Goal: Task Accomplishment & Management: Manage account settings

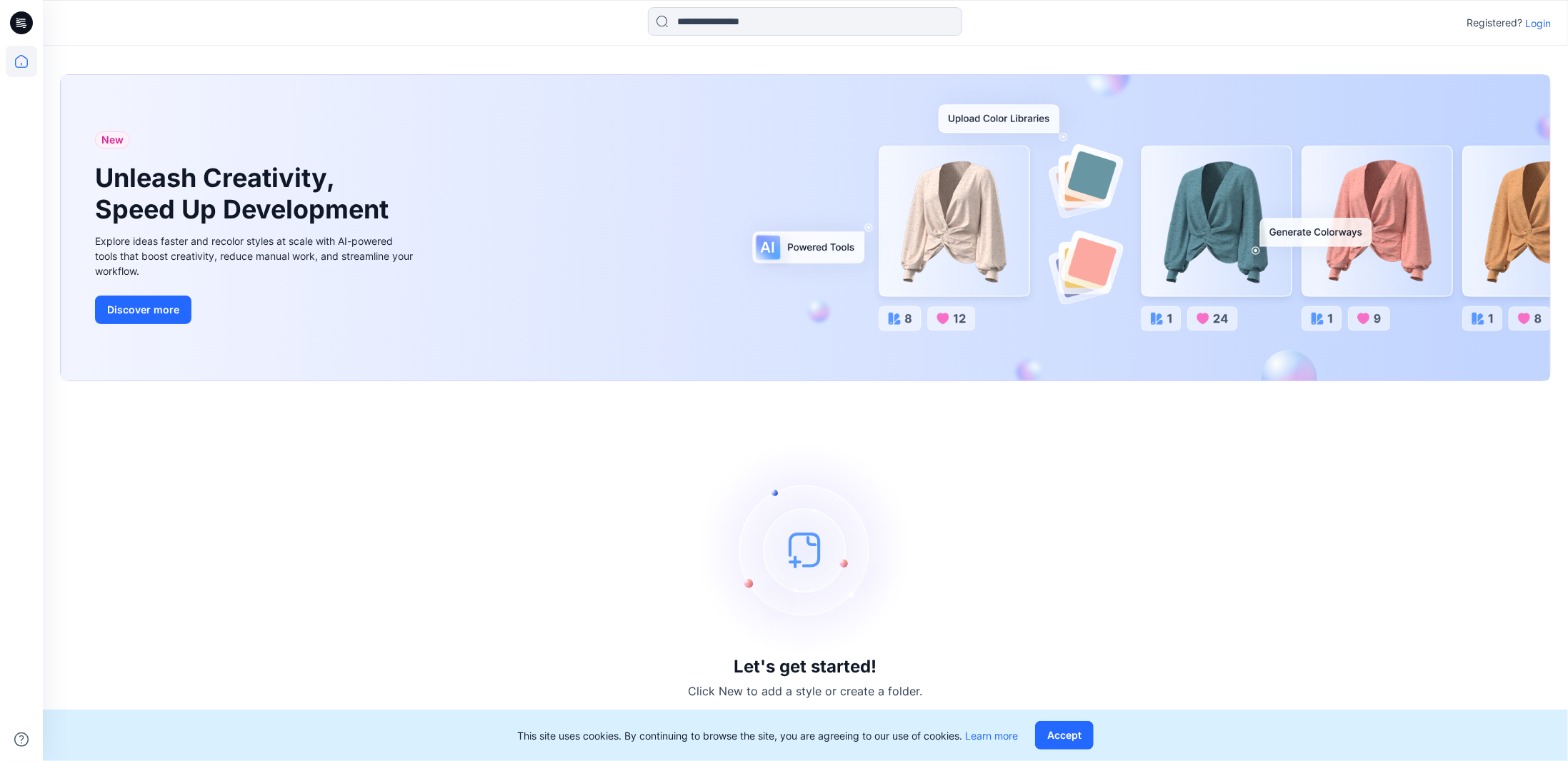
click at [1539, 28] on p "Login" at bounding box center [1538, 23] width 26 height 15
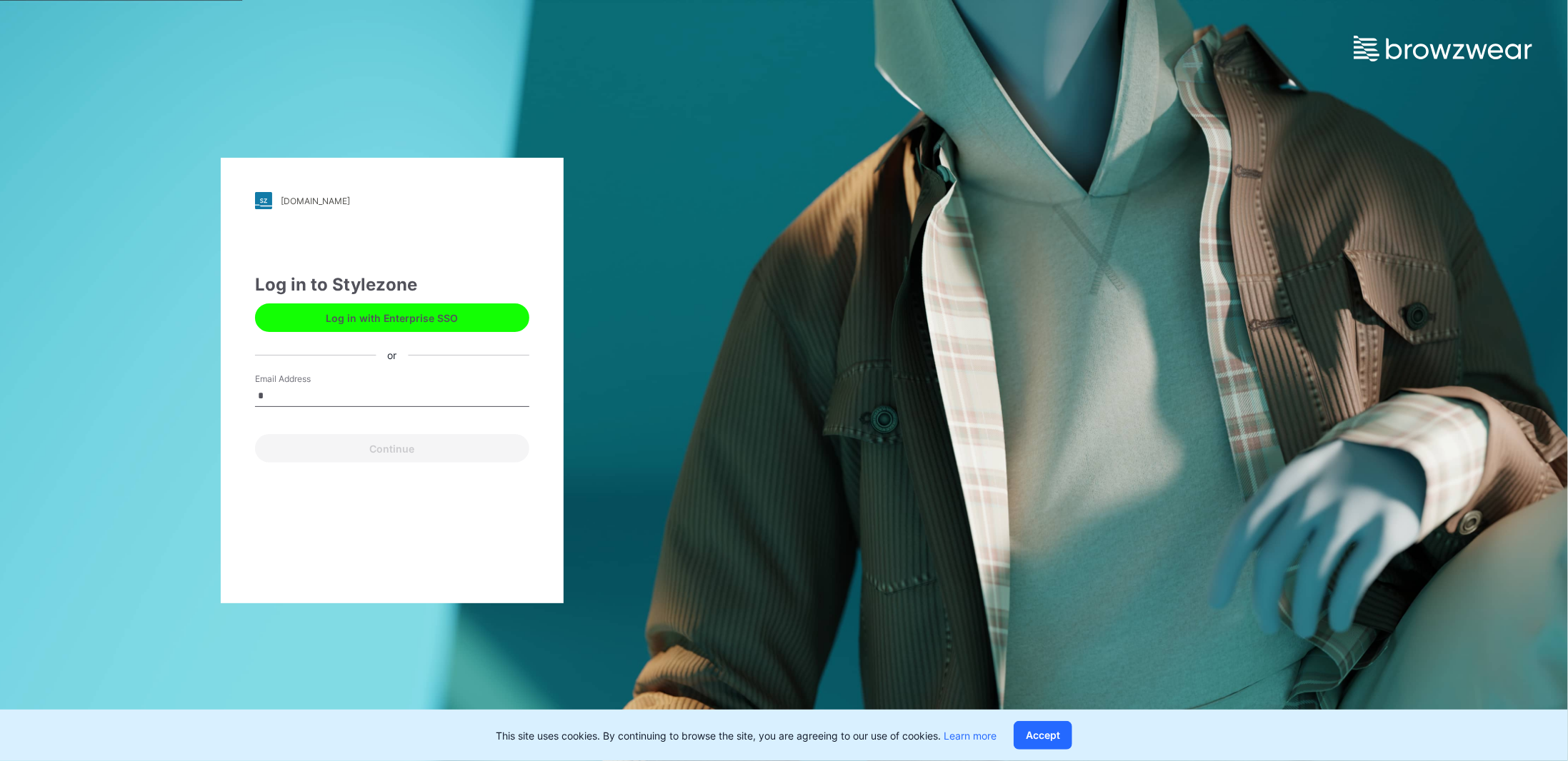
type input "**********"
click at [398, 447] on button "Continue" at bounding box center [392, 449] width 274 height 29
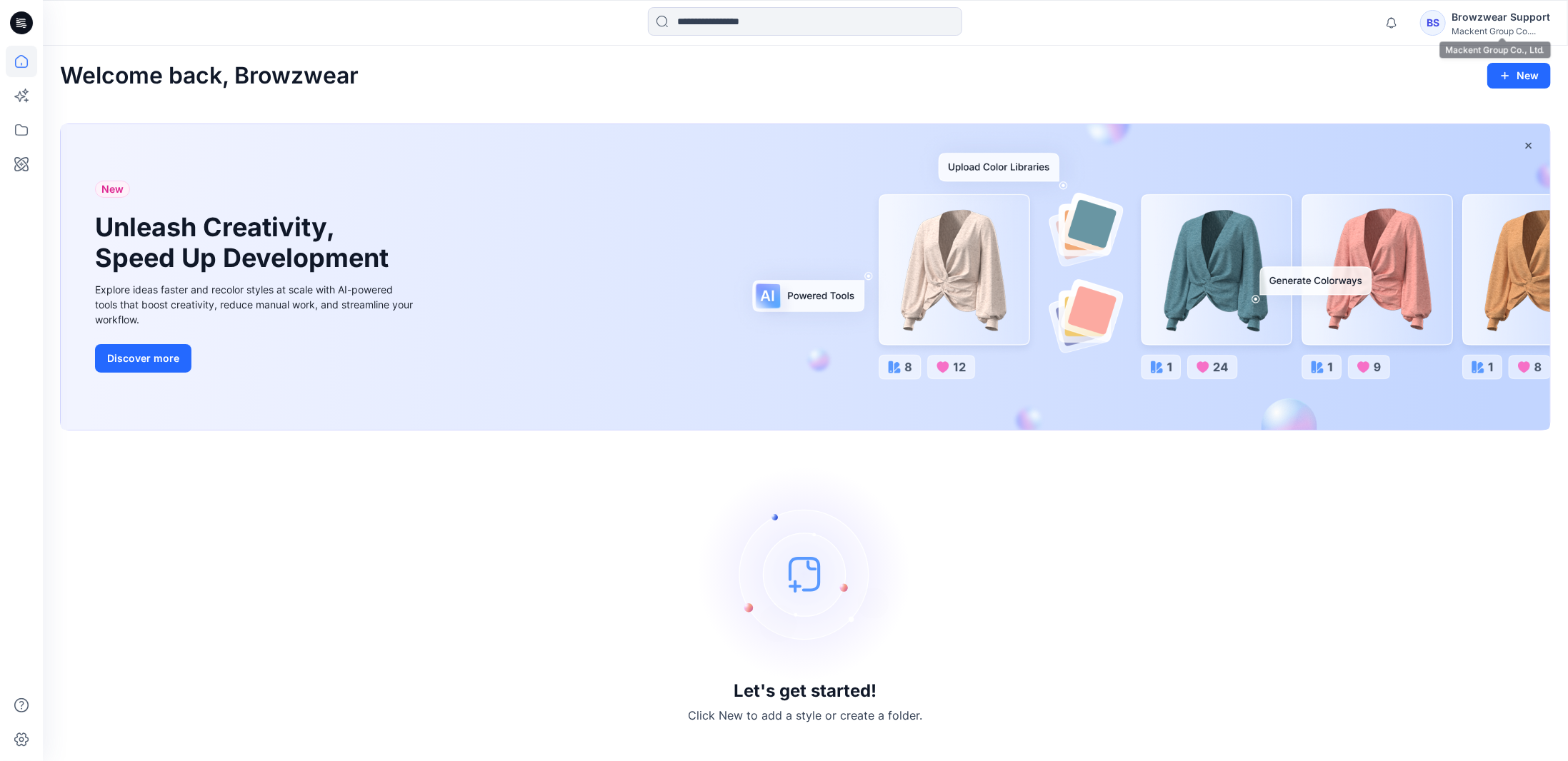
click at [1466, 26] on div "Mackent Group Co...." at bounding box center [1501, 31] width 98 height 11
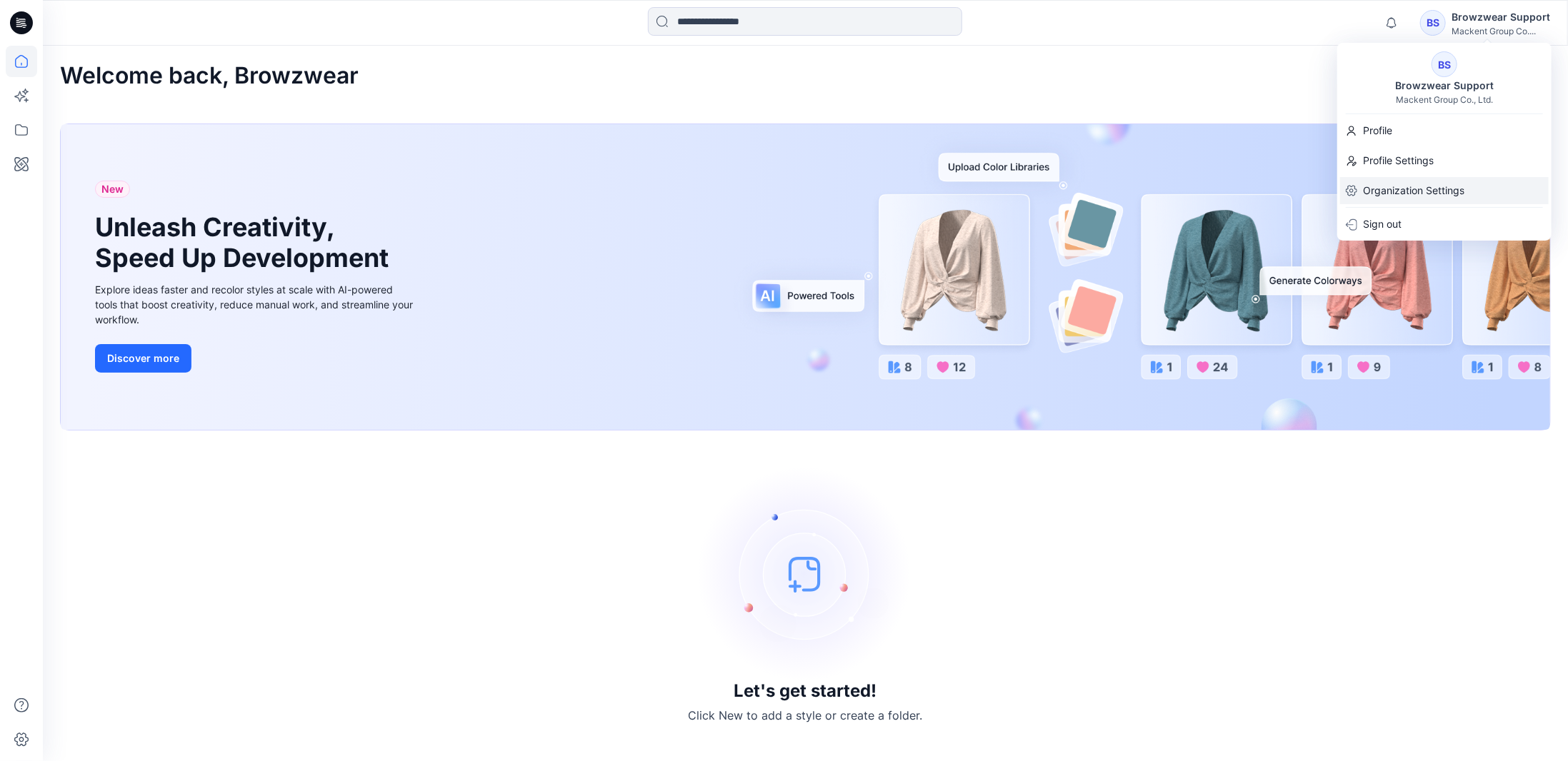
click at [1401, 192] on p "Organization Settings" at bounding box center [1414, 191] width 102 height 27
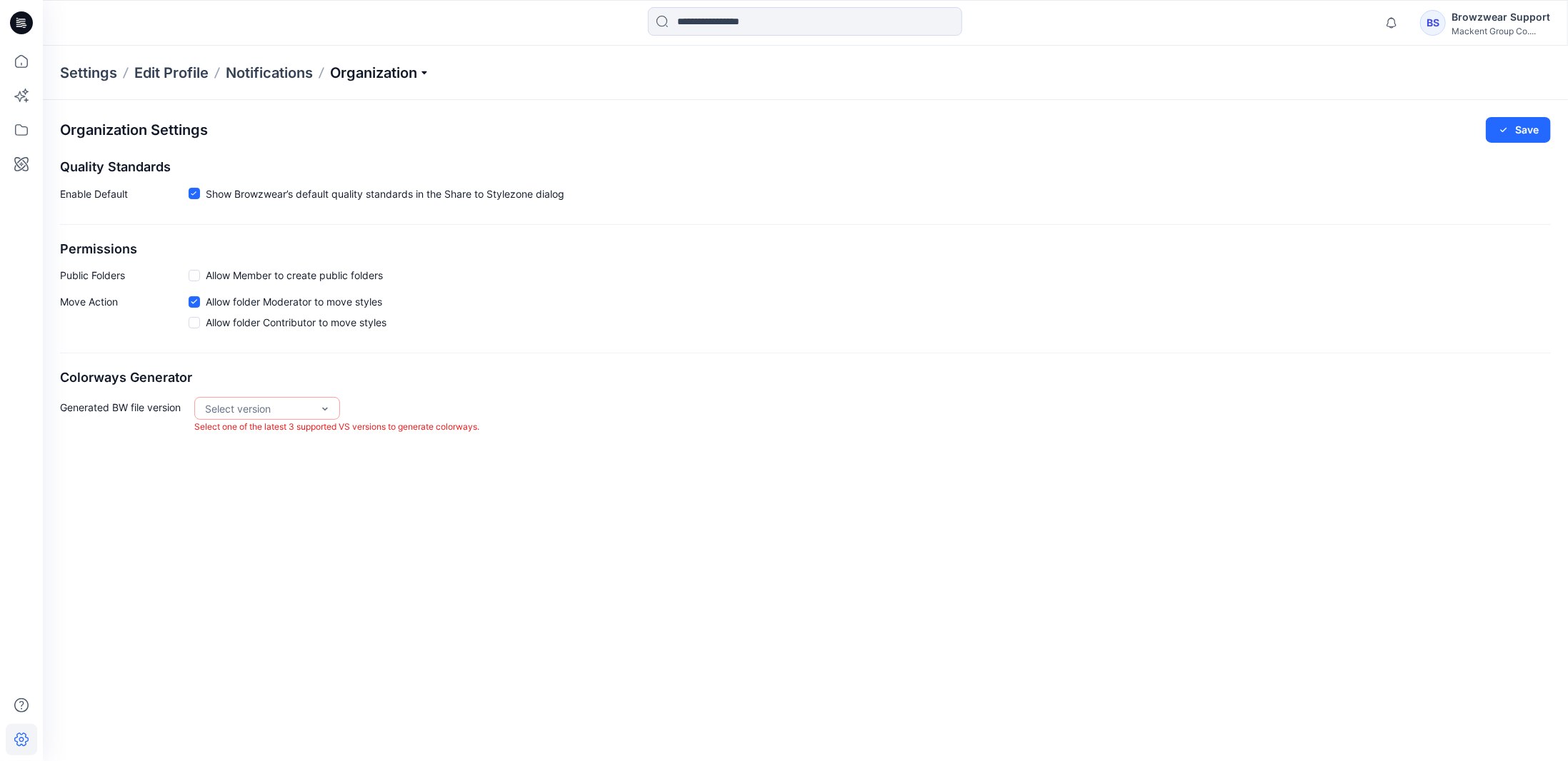
click at [395, 75] on p "Organization" at bounding box center [380, 72] width 100 height 20
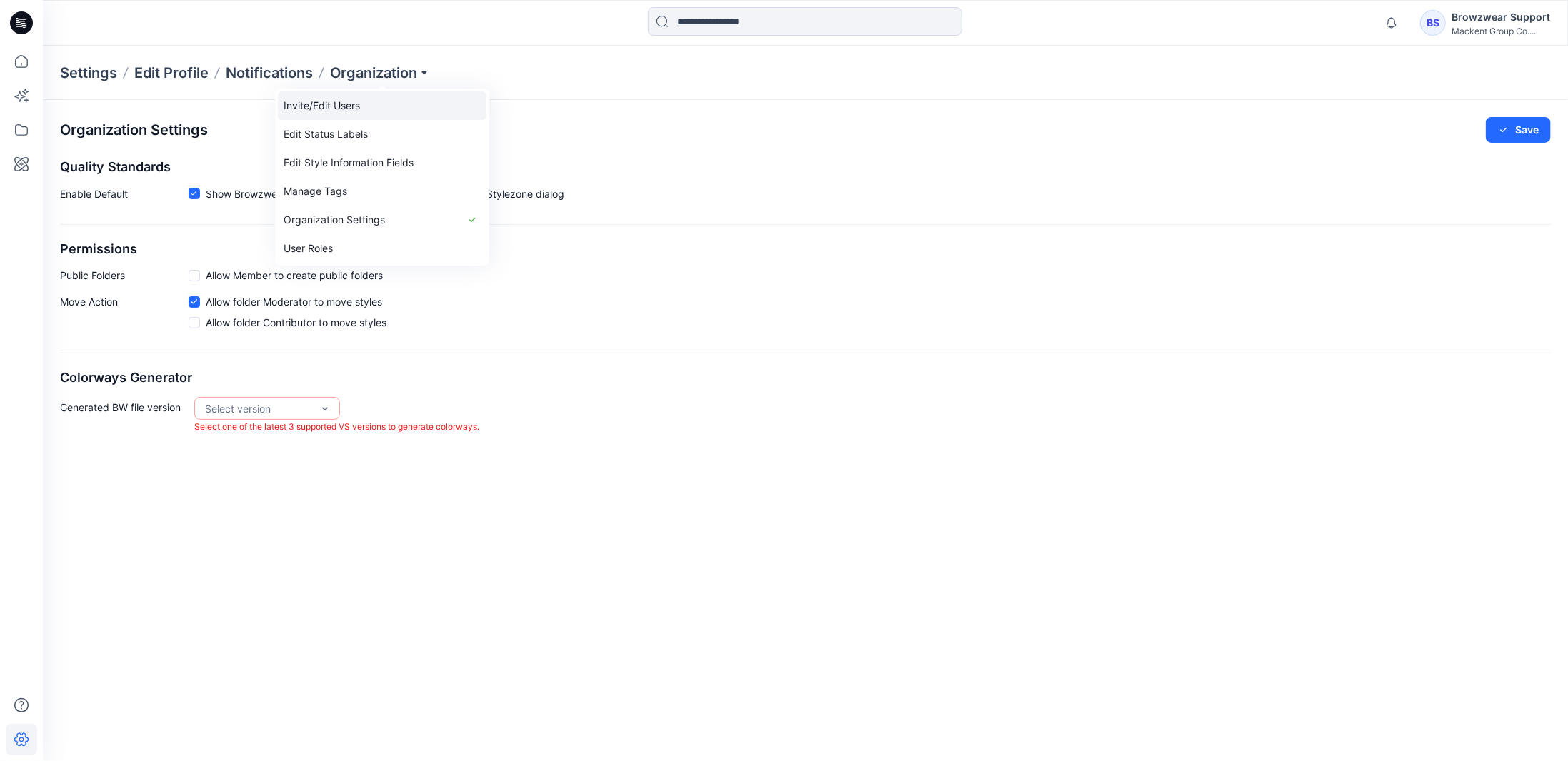
click at [342, 112] on link "Invite/Edit Users" at bounding box center [382, 105] width 209 height 29
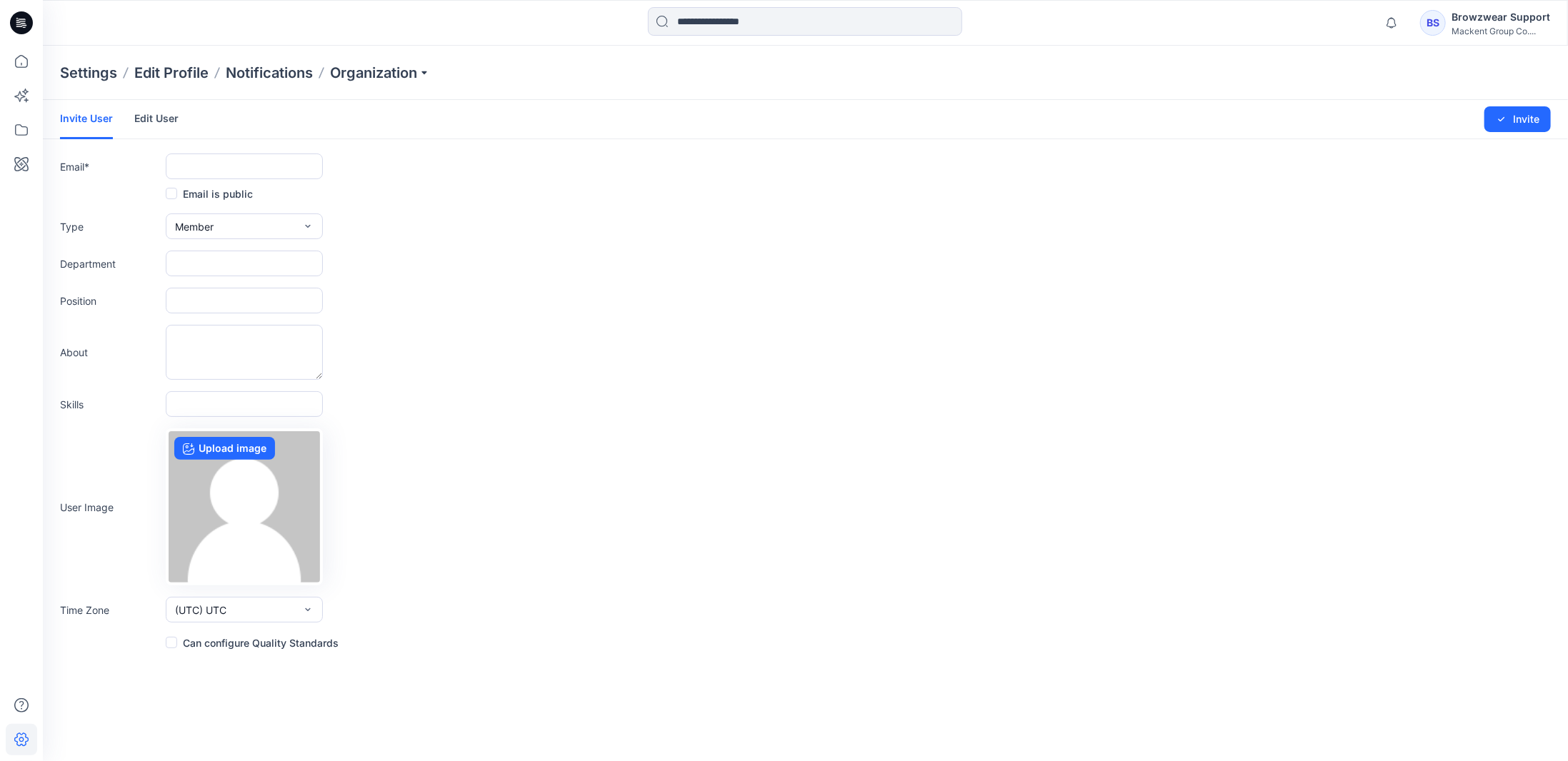
click at [157, 114] on link "Edit User" at bounding box center [156, 119] width 45 height 37
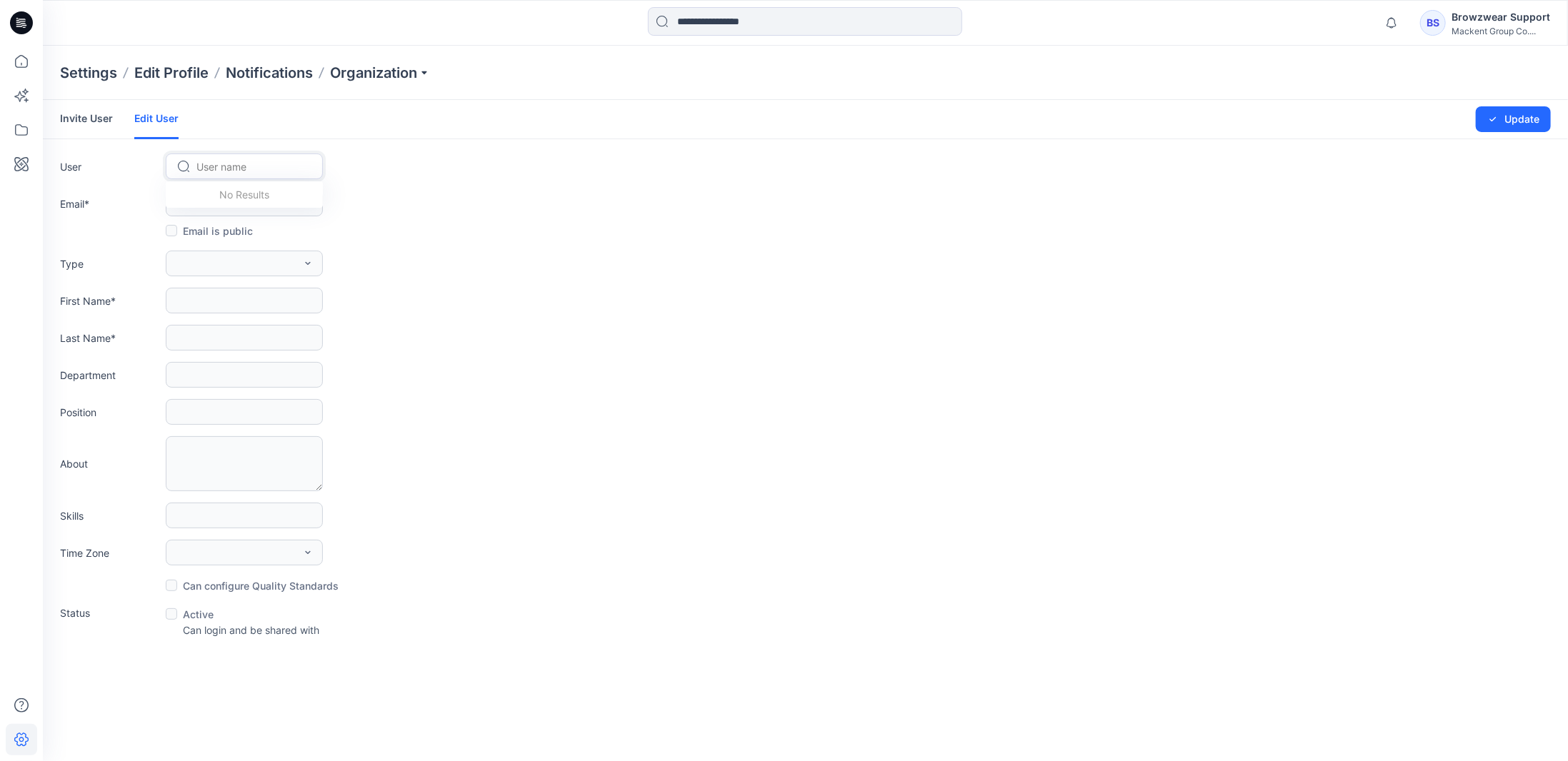
click at [219, 160] on div at bounding box center [253, 167] width 112 height 18
type input "*"
click at [386, 70] on p "Organization" at bounding box center [380, 72] width 100 height 20
click at [349, 245] on link "User Roles" at bounding box center [382, 249] width 209 height 29
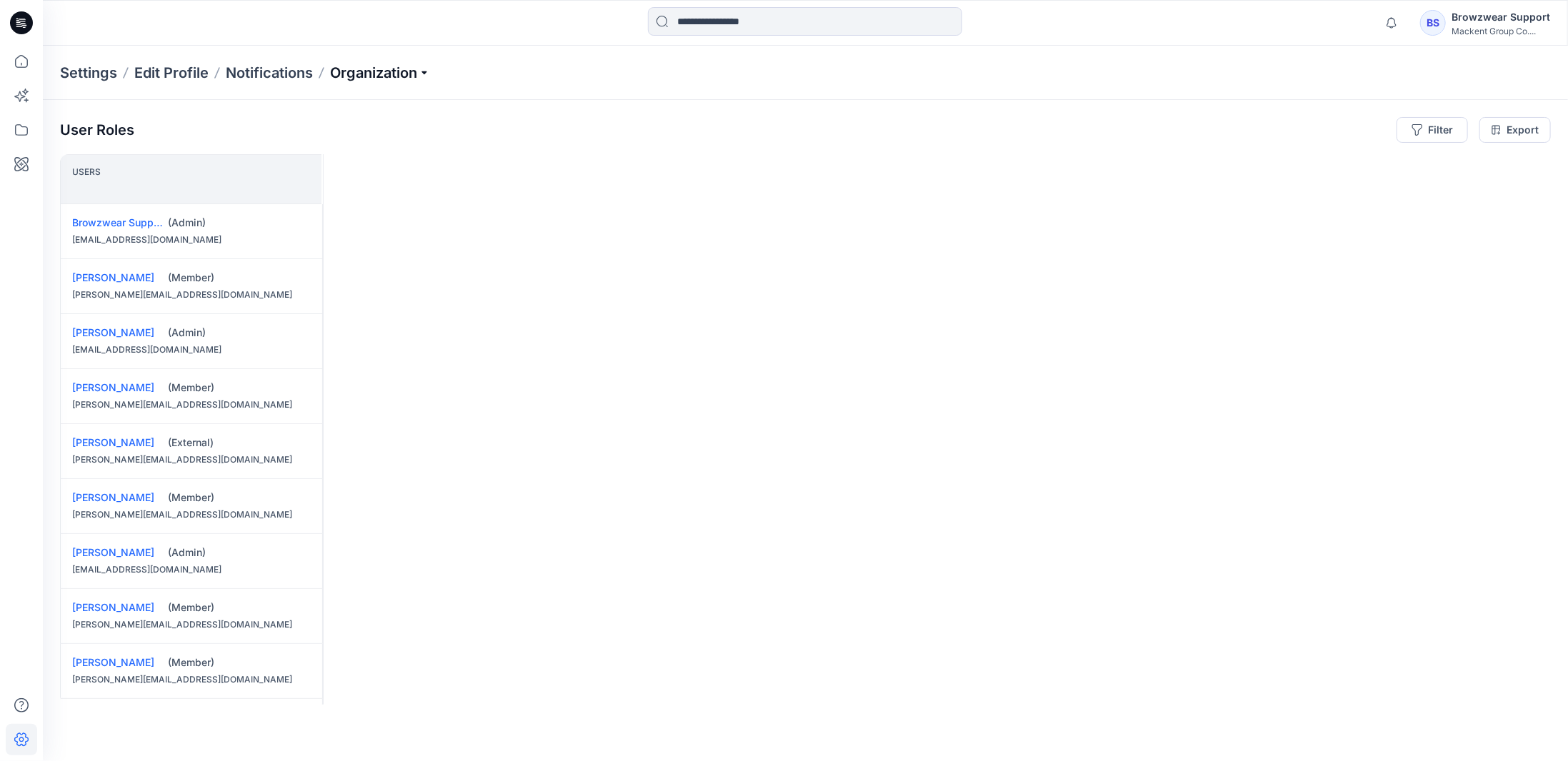
click at [369, 71] on p "Organization" at bounding box center [380, 72] width 100 height 20
click at [361, 101] on link "Invite/Edit Users" at bounding box center [382, 105] width 209 height 29
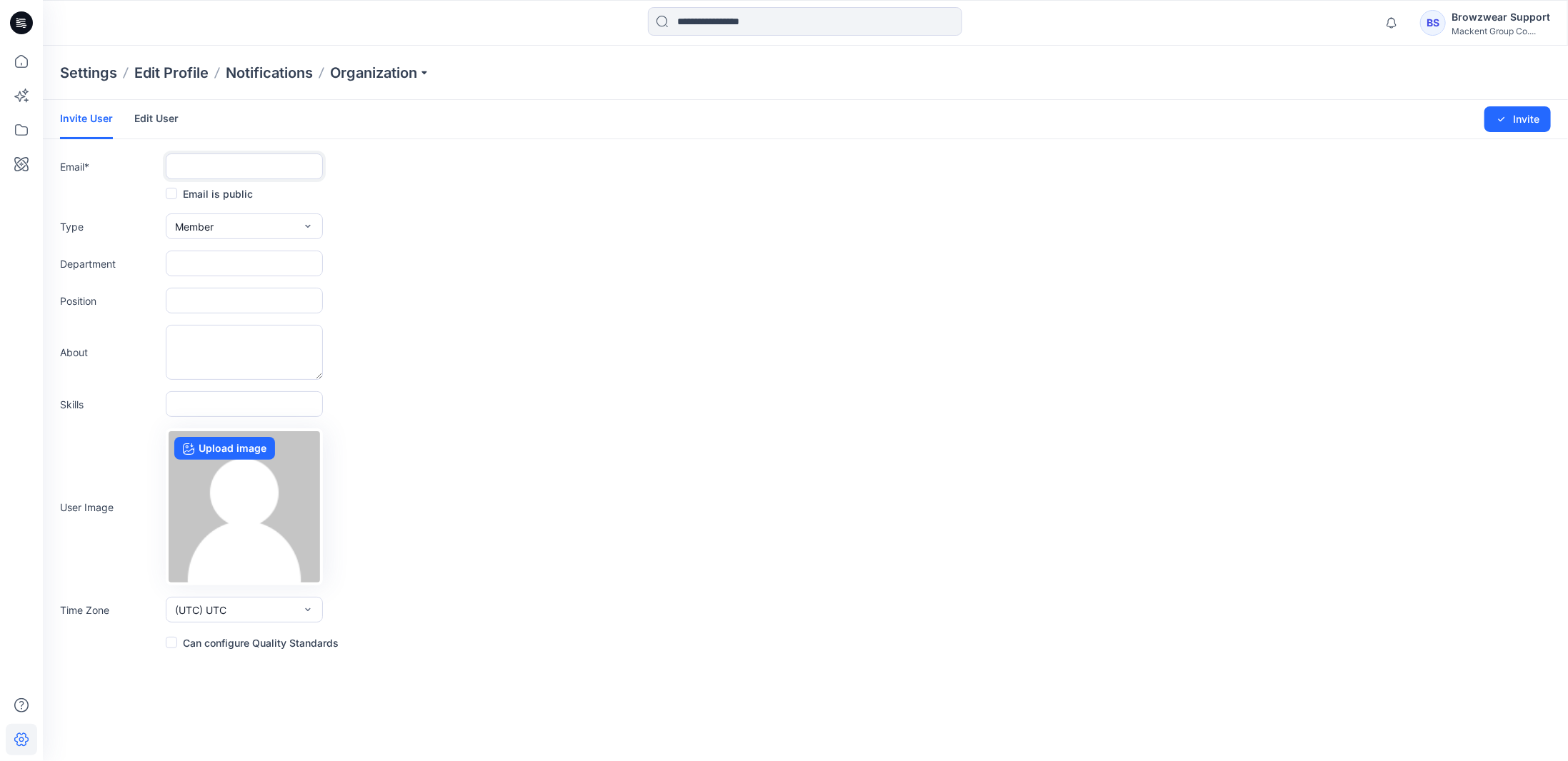
click at [249, 167] on input "text" at bounding box center [245, 166] width 157 height 26
paste input "**********"
type input "**********"
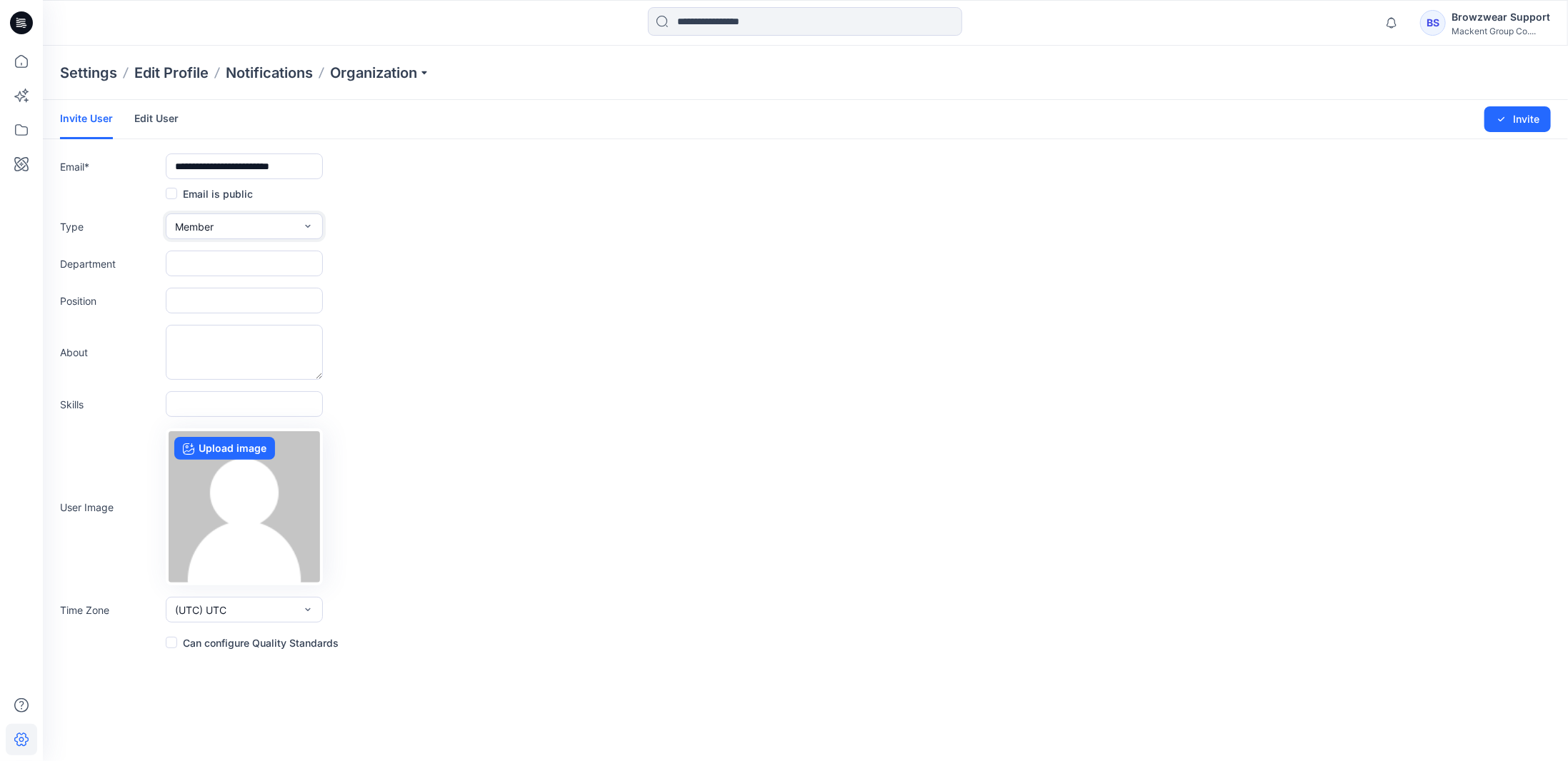
click at [292, 226] on button "Member" at bounding box center [245, 226] width 157 height 26
click at [262, 317] on button "Admin" at bounding box center [245, 317] width 152 height 29
click at [1498, 122] on icon "submit" at bounding box center [1501, 119] width 12 height 12
